Goal: Transaction & Acquisition: Obtain resource

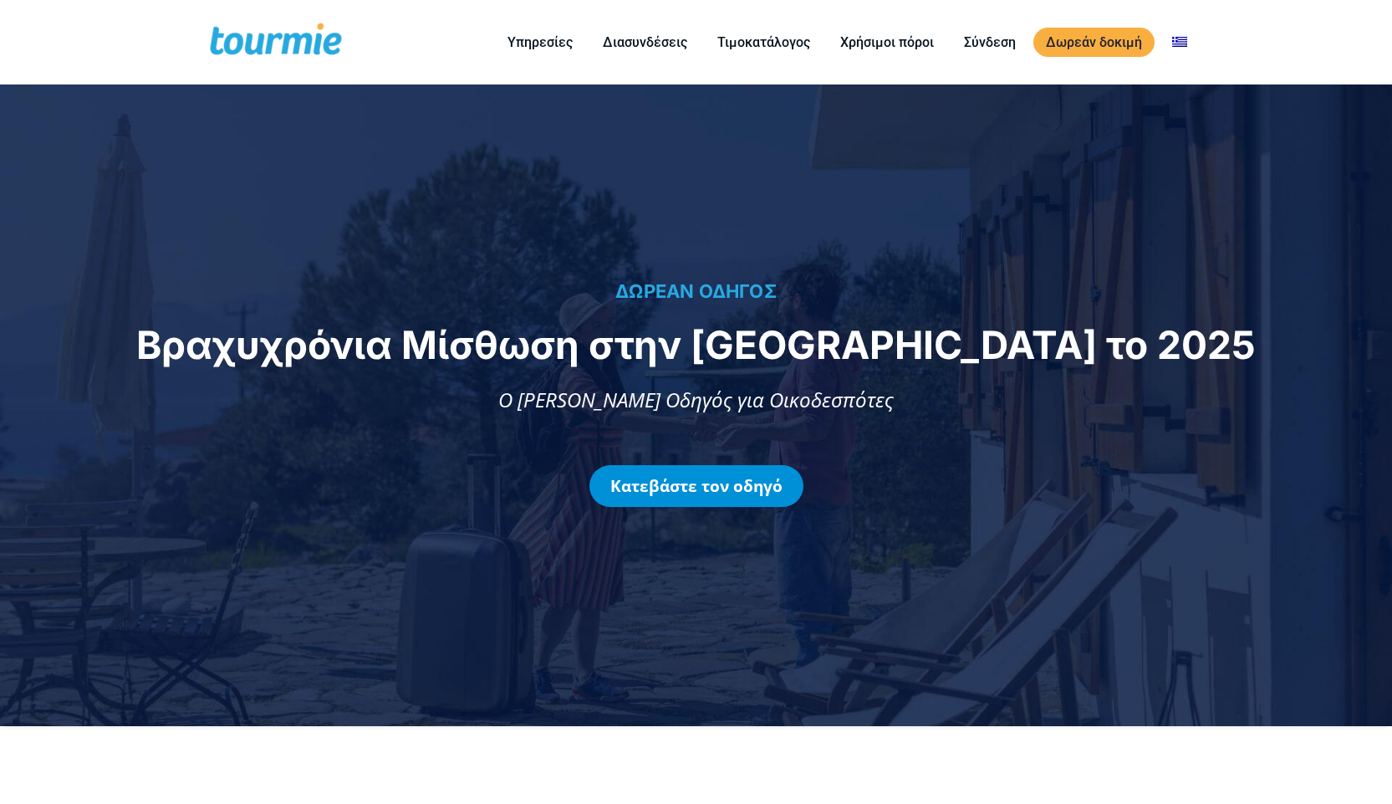
click at [706, 478] on link "Κατεβάστε τον οδηγό" at bounding box center [696, 486] width 214 height 42
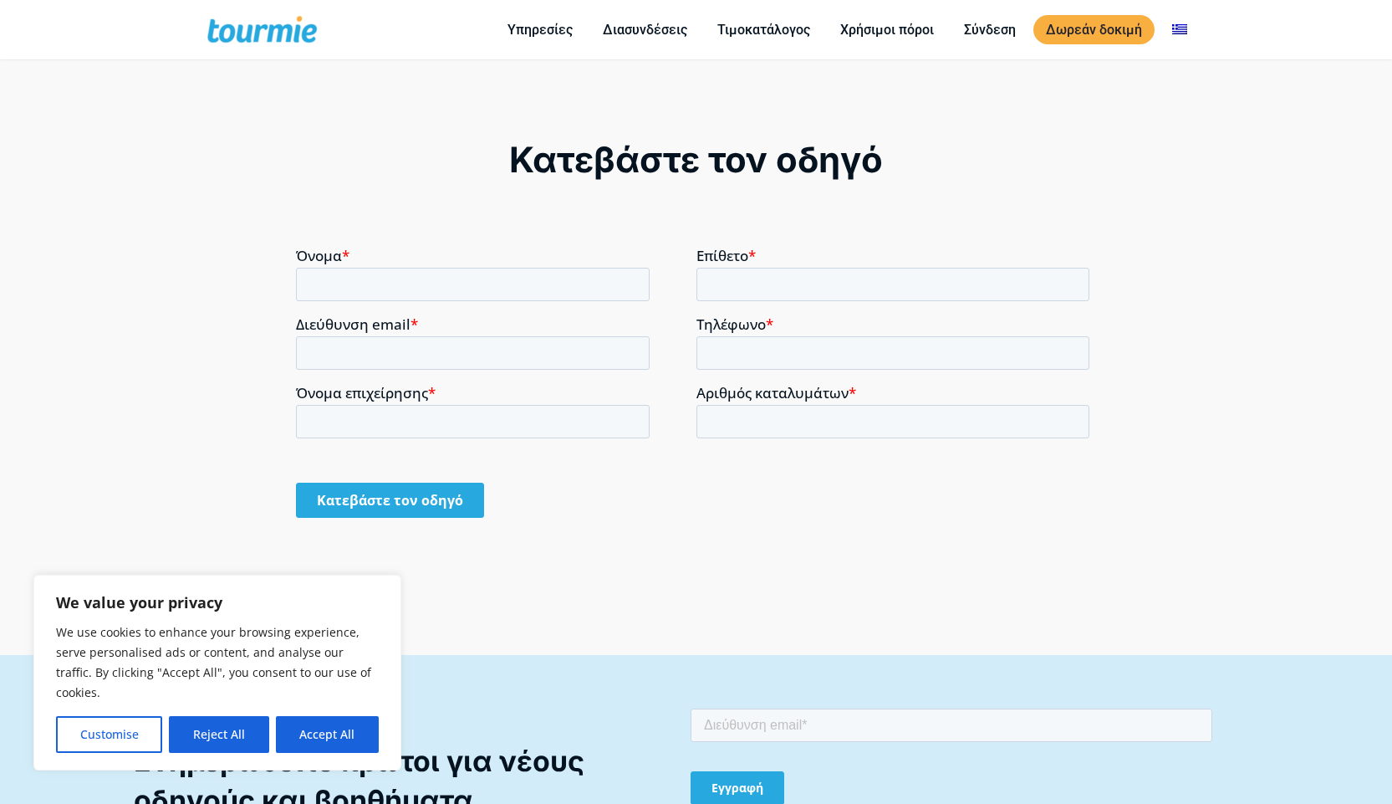
scroll to position [1253, 0]
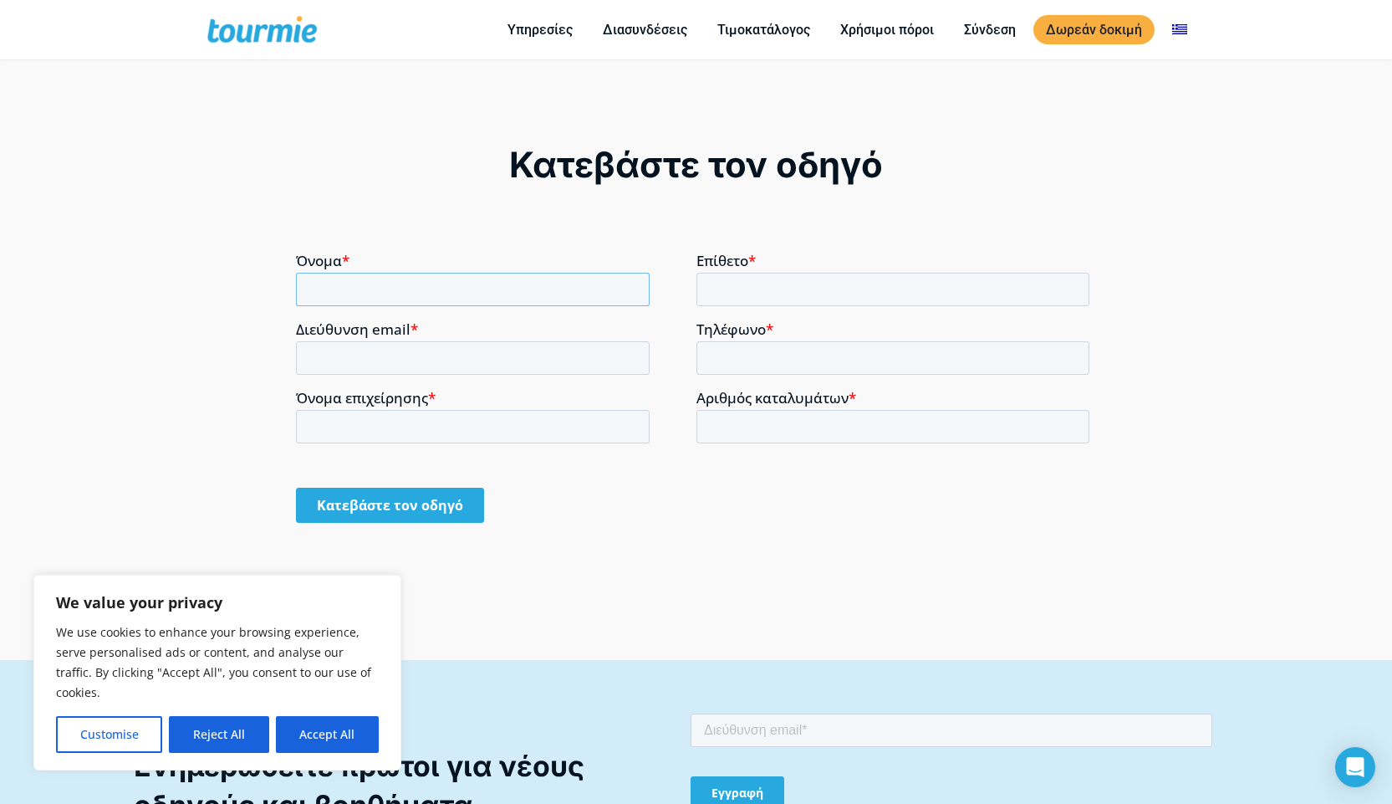
click at [414, 289] on input "Όνομα *" at bounding box center [473, 288] width 354 height 33
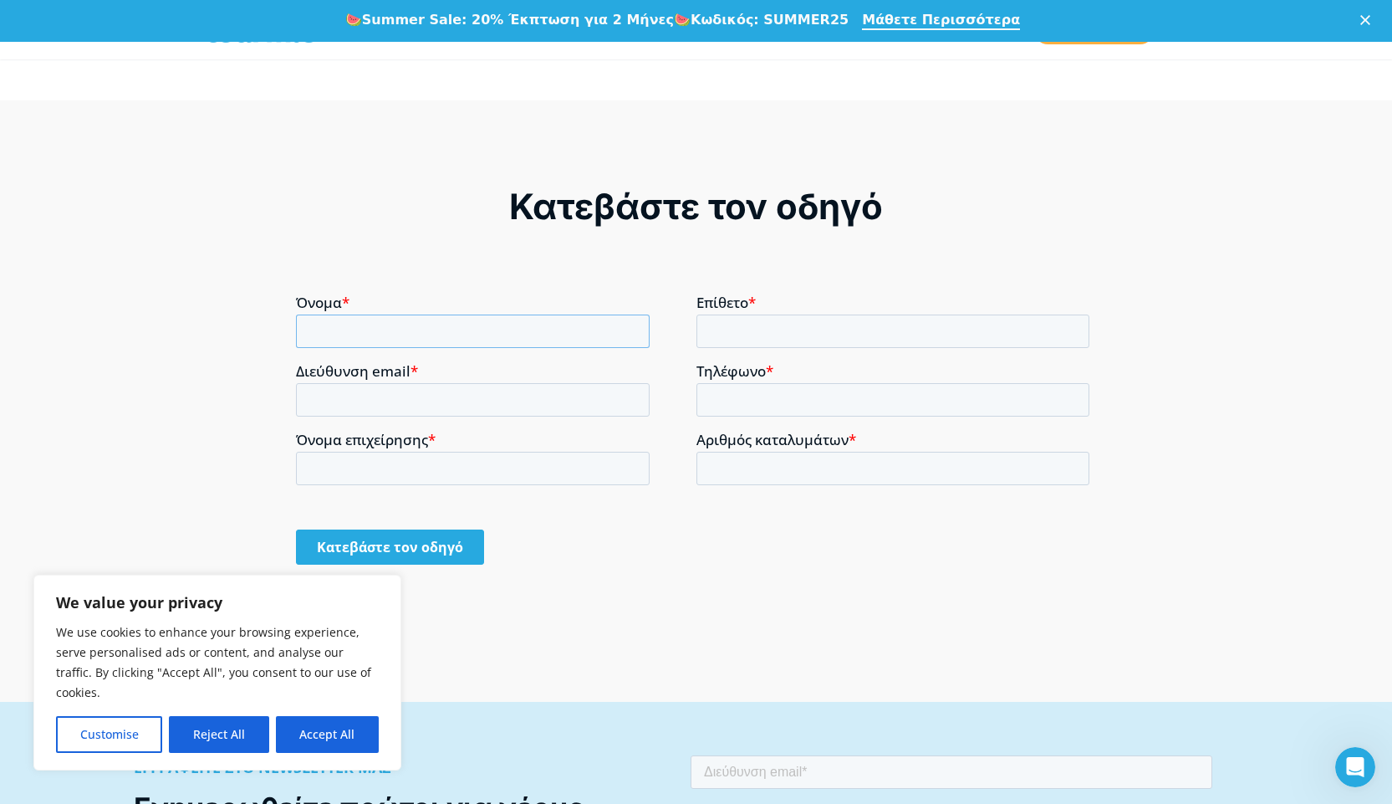
scroll to position [0, 0]
click at [462, 334] on input "Όνομα *" at bounding box center [473, 330] width 354 height 33
type input "[DEMOGRAPHIC_DATA]"
type input "ARONIS"
type input "[EMAIL_ADDRESS][DOMAIN_NAME]"
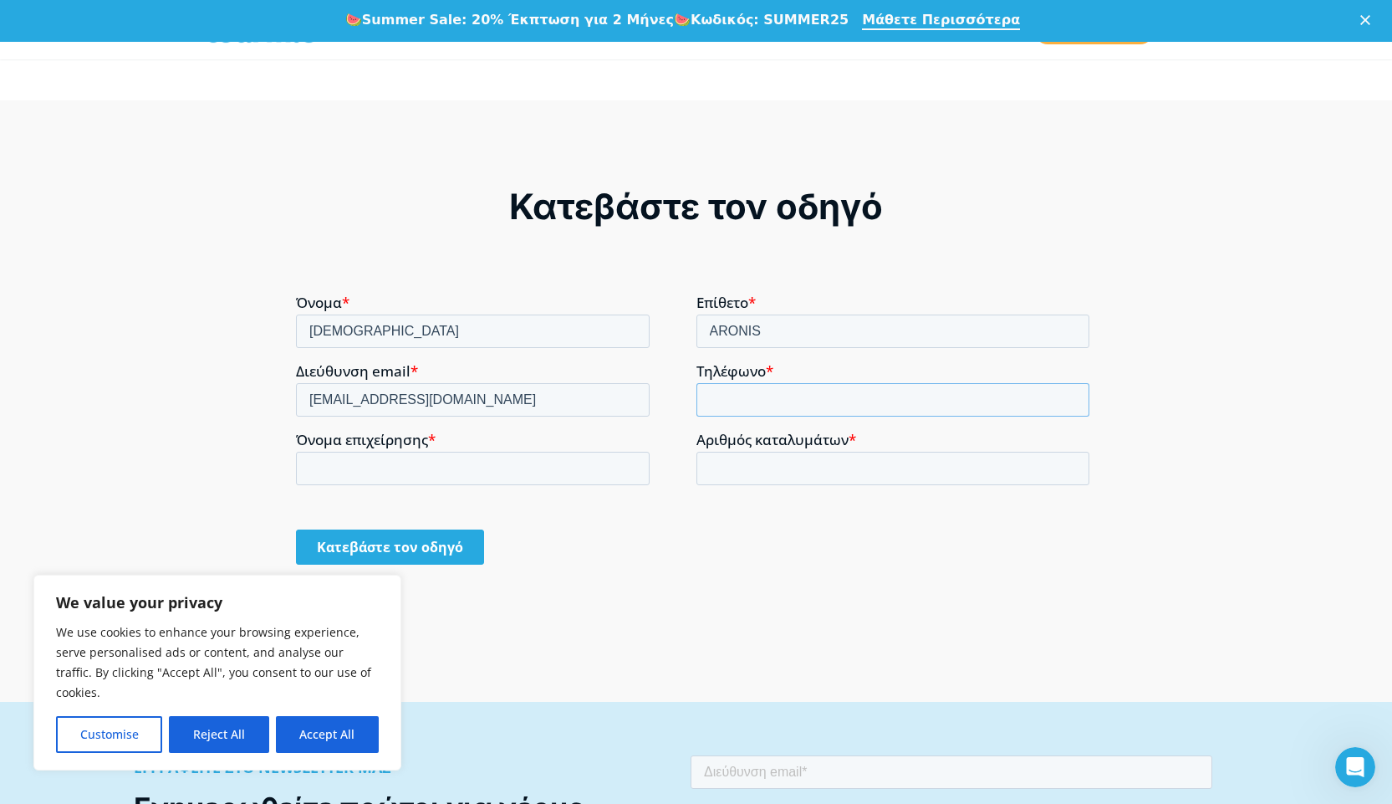
type input "[PHONE_NUMBER]"
type input "ARONIS"
click at [366, 544] on input "Κατεβάστε τον οδηγό" at bounding box center [390, 545] width 188 height 35
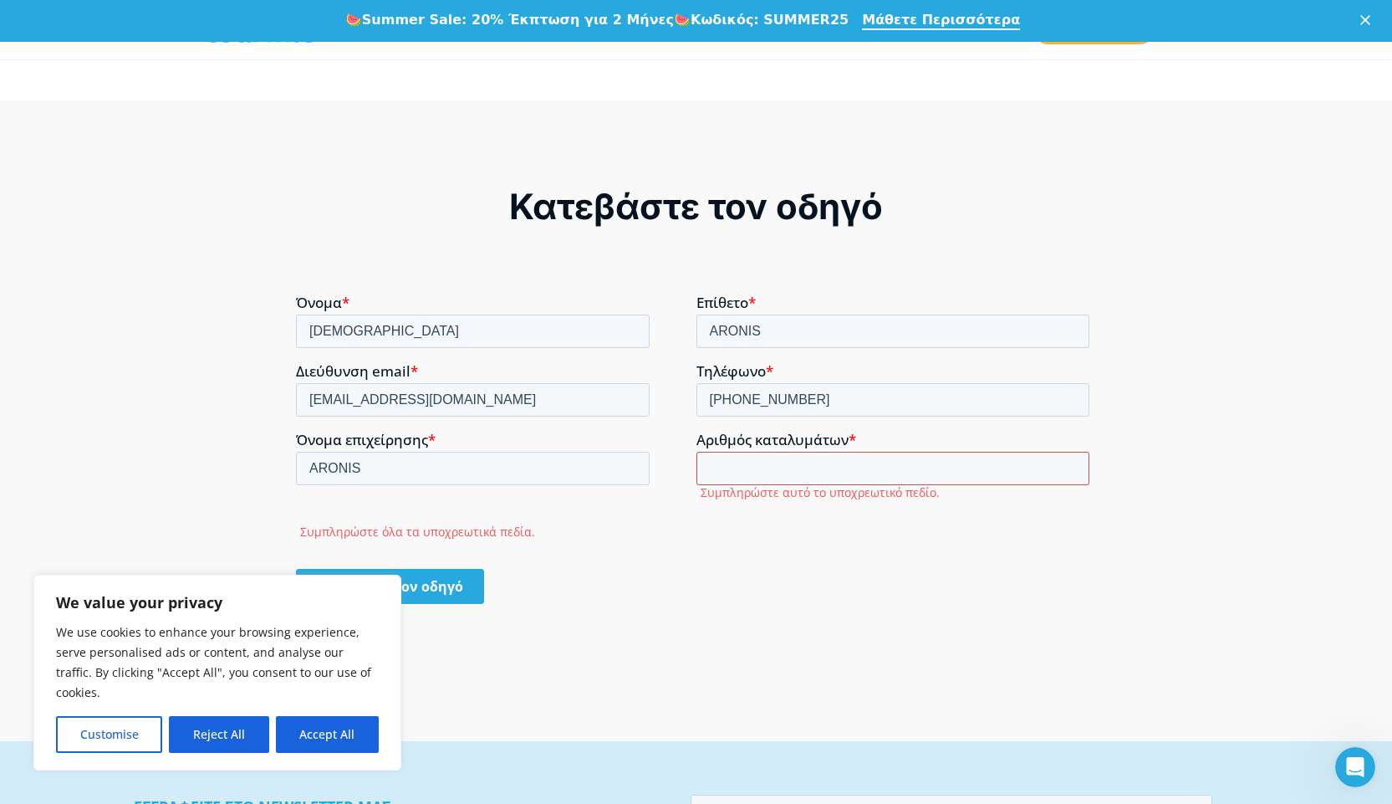
click at [758, 471] on input "Αριθμός καταλυμάτων *" at bounding box center [894, 467] width 394 height 33
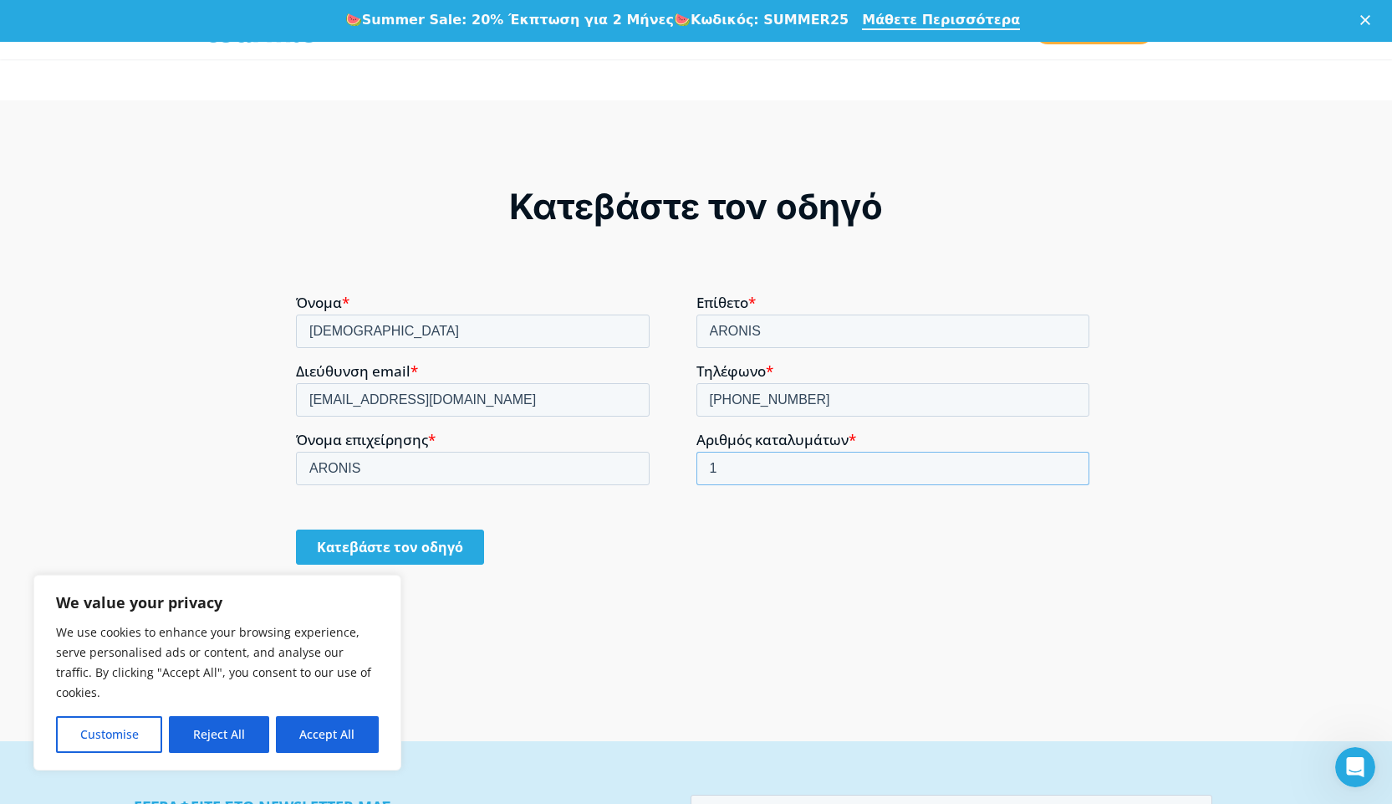
type input "1"
click at [411, 547] on input "Κατεβάστε τον οδηγό" at bounding box center [390, 545] width 188 height 35
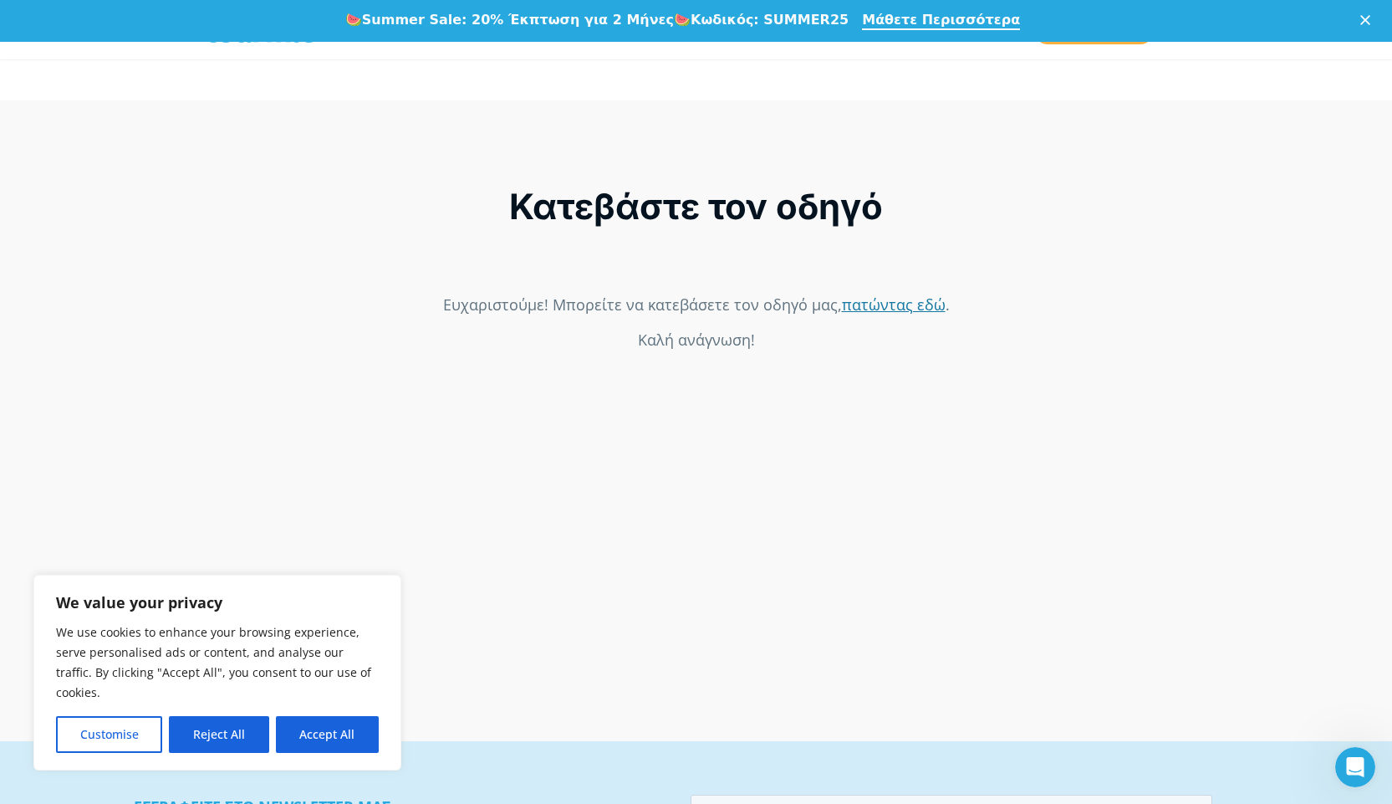
click at [866, 303] on link "πατώντας εδώ" at bounding box center [894, 303] width 104 height 20
